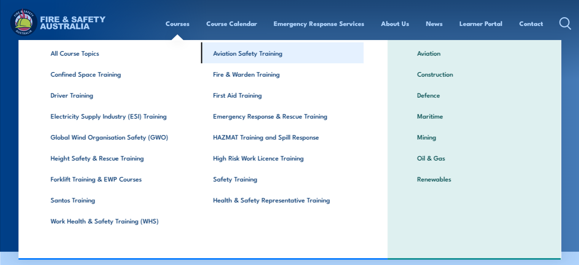
scroll to position [40, 0]
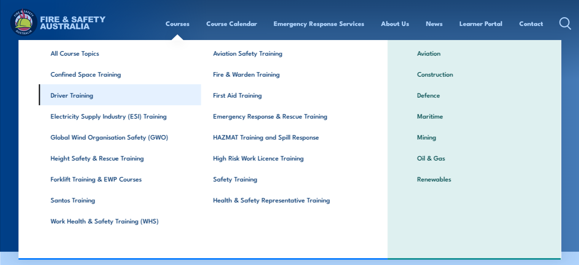
click at [79, 97] on link "Driver Training" at bounding box center [119, 94] width 163 height 21
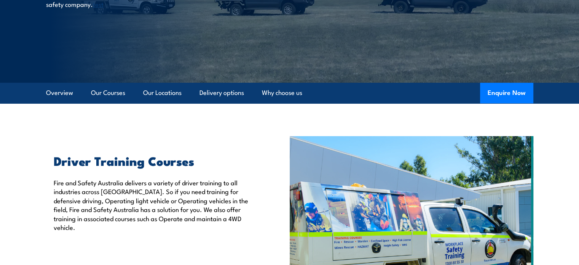
scroll to position [152, 0]
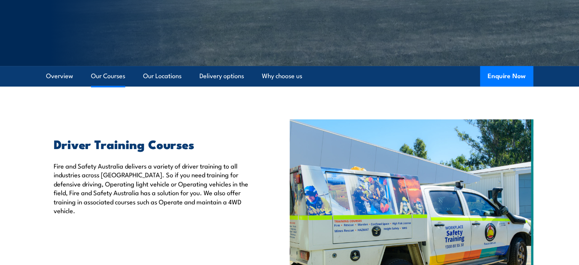
click at [107, 77] on link "Our Courses" at bounding box center [108, 76] width 34 height 20
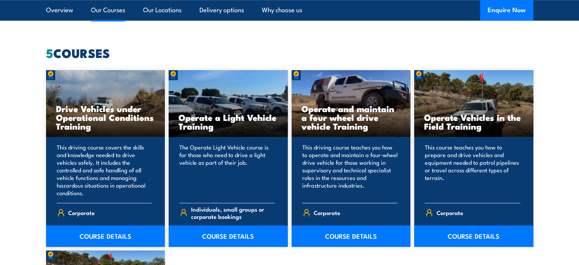
scroll to position [683, 0]
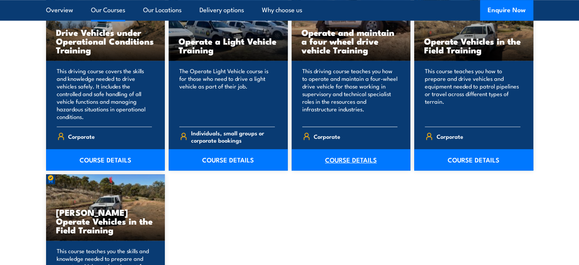
click at [358, 158] on link "COURSE DETAILS" at bounding box center [351, 159] width 119 height 21
click at [225, 159] on link "COURSE DETAILS" at bounding box center [228, 159] width 119 height 21
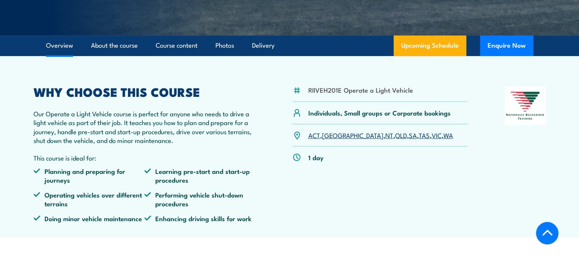
scroll to position [190, 0]
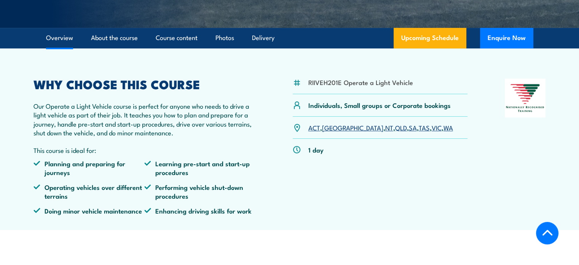
click at [432, 127] on link "VIC" at bounding box center [437, 127] width 10 height 9
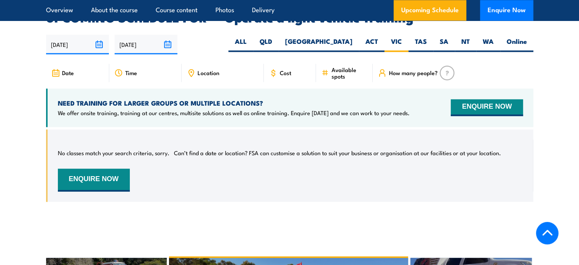
click at [283, 69] on span "Cost" at bounding box center [285, 72] width 11 height 6
click at [288, 69] on span "Cost" at bounding box center [285, 72] width 11 height 6
drag, startPoint x: 288, startPoint y: 60, endPoint x: 304, endPoint y: 70, distance: 19.0
click at [289, 69] on span "Cost" at bounding box center [285, 72] width 11 height 6
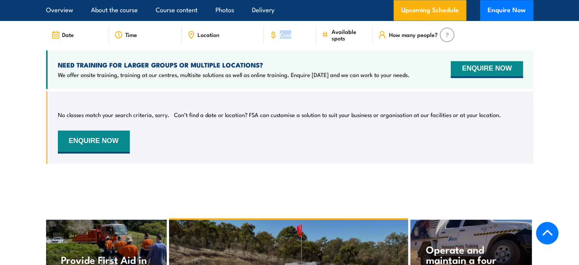
scroll to position [1070, 0]
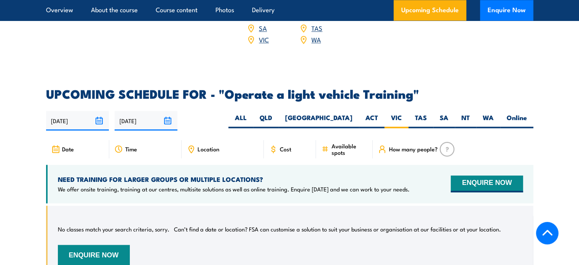
drag, startPoint x: 56, startPoint y: 138, endPoint x: 91, endPoint y: 139, distance: 34.7
click at [56, 145] on icon at bounding box center [55, 149] width 8 height 8
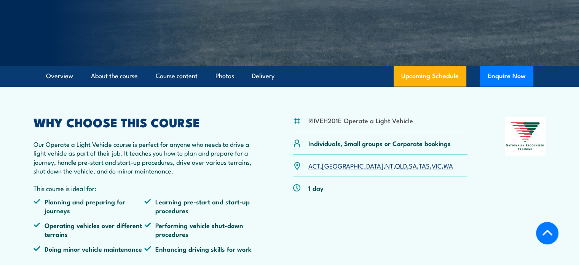
scroll to position [0, 0]
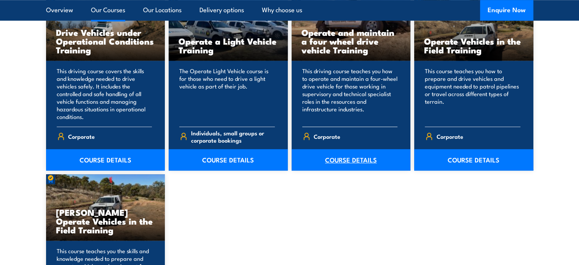
click at [348, 158] on link "COURSE DETAILS" at bounding box center [351, 159] width 119 height 21
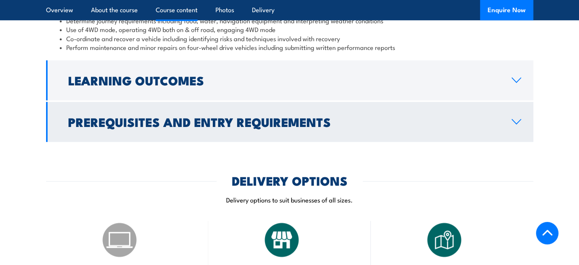
scroll to position [762, 0]
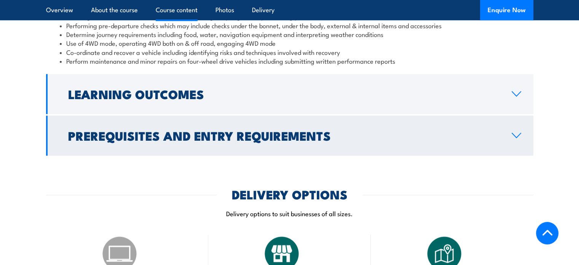
click at [244, 134] on h2 "Prerequisites and Entry Requirements" at bounding box center [283, 135] width 431 height 11
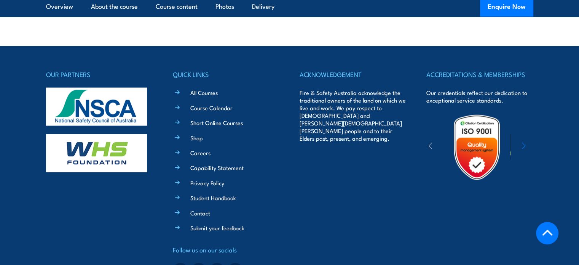
scroll to position [1800, 0]
